Goal: Task Accomplishment & Management: Use online tool/utility

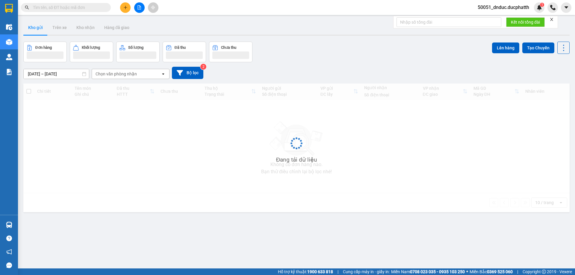
click at [67, 6] on input "text" at bounding box center [68, 7] width 71 height 7
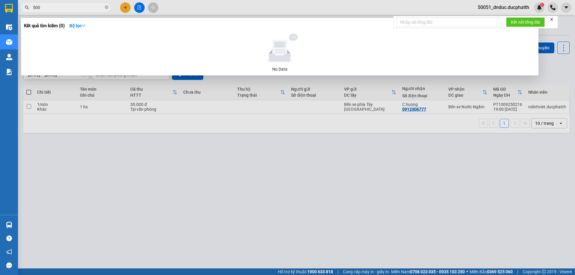
type input "5008"
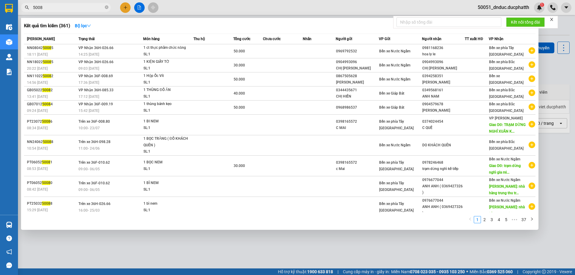
click at [55, 7] on input "5008" at bounding box center [68, 7] width 71 height 7
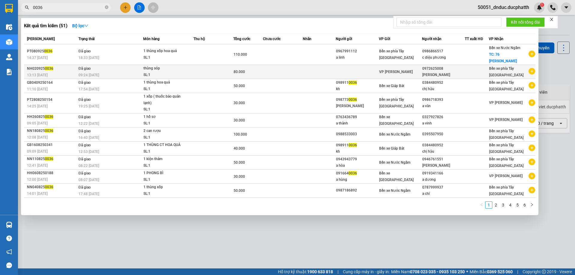
type input "0036"
click at [218, 66] on td at bounding box center [213, 72] width 40 height 14
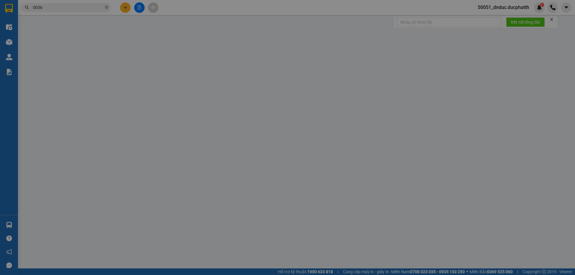
type input "0972625008"
type input "ANH HẢI"
type input "Nntt - ck 3/9 6h31 nguyen thi minh anh vietin"
type input "80.000"
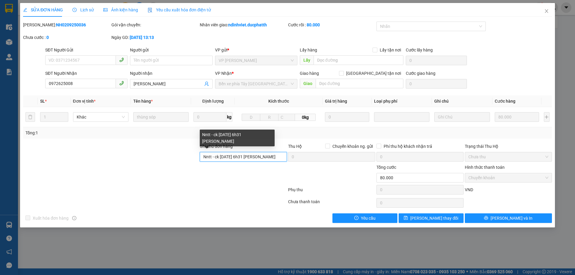
click at [274, 158] on input "Nntt - ck 3/9 6h31 nguyen thi minh anh vietin" at bounding box center [243, 157] width 87 height 10
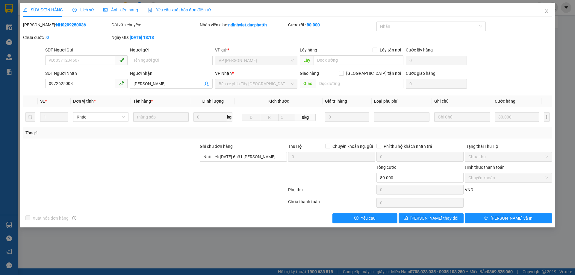
click at [85, 9] on span "Lịch sử" at bounding box center [82, 9] width 21 height 5
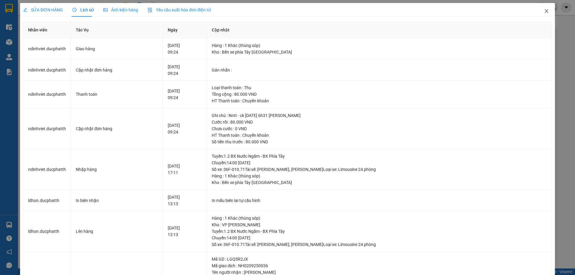
click at [543, 8] on span "Close" at bounding box center [546, 11] width 17 height 17
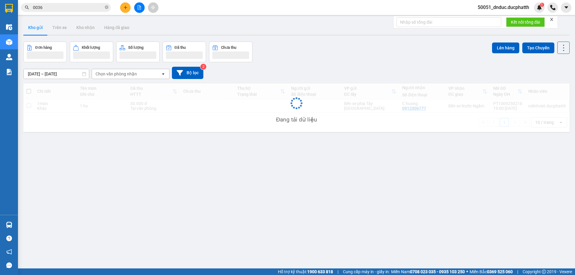
click at [138, 7] on icon "file-add" at bounding box center [139, 7] width 4 height 4
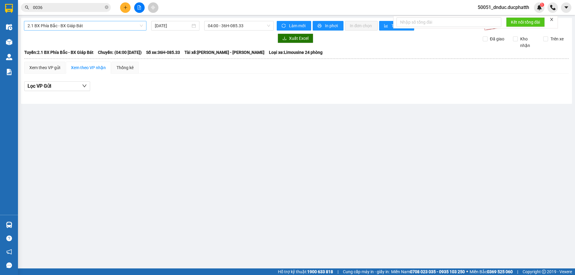
click at [87, 28] on span "2.1 BX Phía Bắc - BX Giáp Bát" at bounding box center [85, 25] width 115 height 9
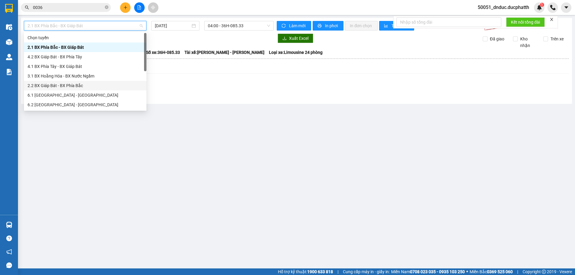
scroll to position [48, 0]
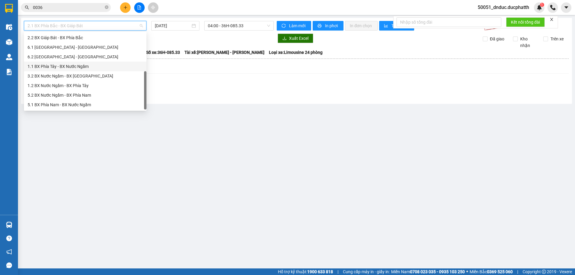
click at [66, 65] on div "1.1 BX Phía Tây - BX Nước Ngầm" at bounding box center [85, 66] width 115 height 7
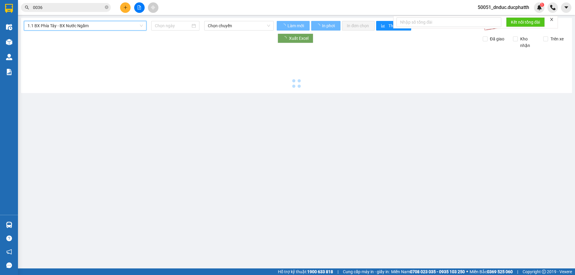
type input "12/09/2025"
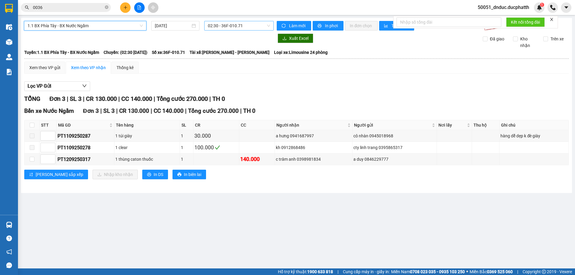
click at [226, 27] on span "02:30 - 36F-010.71" at bounding box center [239, 25] width 62 height 9
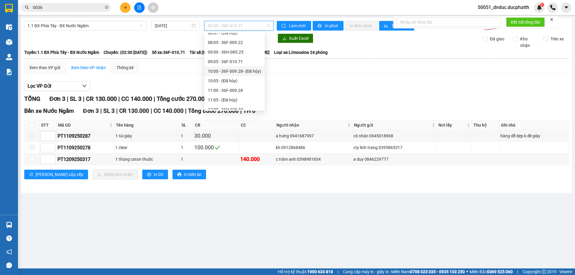
scroll to position [180, 0]
click at [233, 51] on div "12:00 - 36H-026.66" at bounding box center [234, 49] width 53 height 7
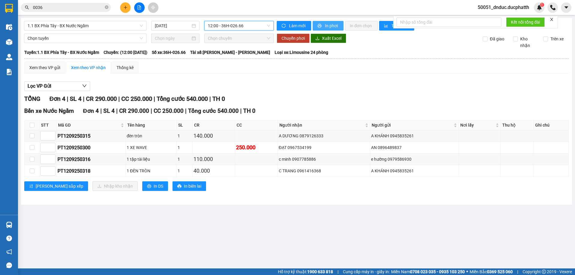
click at [326, 25] on span "In phơi" at bounding box center [332, 25] width 14 height 7
